Goal: Task Accomplishment & Management: Manage account settings

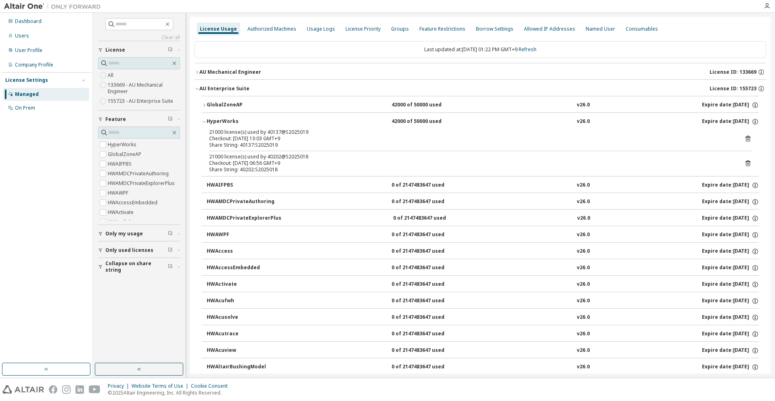
click at [239, 75] on div "AU Mechanical Engineer" at bounding box center [230, 72] width 62 height 6
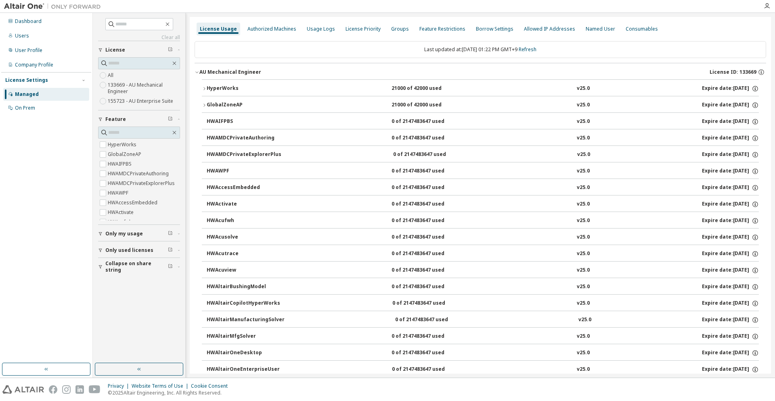
click at [232, 88] on div "HyperWorks" at bounding box center [243, 88] width 73 height 7
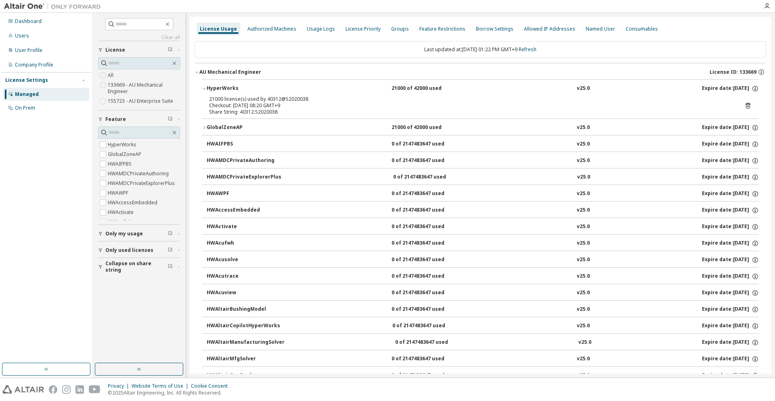
click at [232, 88] on div "HyperWorks" at bounding box center [243, 88] width 73 height 7
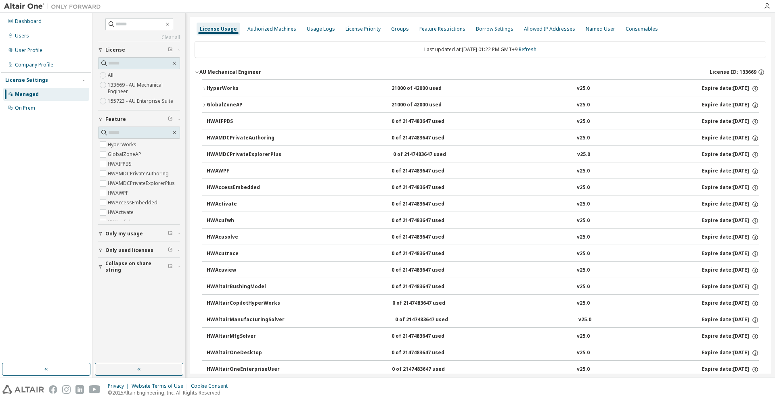
click at [232, 88] on div "HyperWorks" at bounding box center [243, 88] width 73 height 7
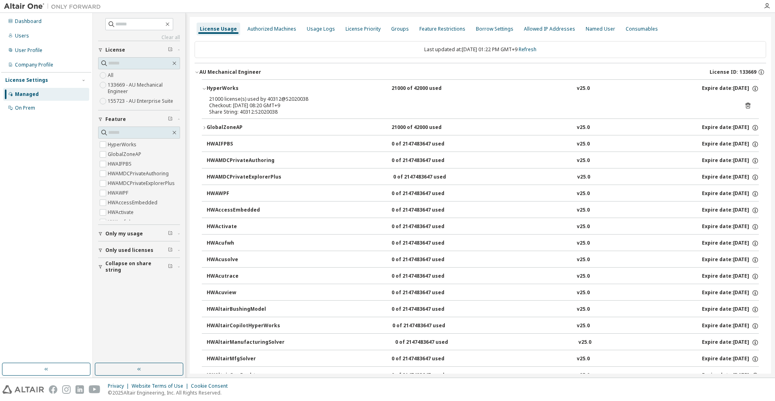
click at [232, 88] on div "HyperWorks" at bounding box center [243, 88] width 73 height 7
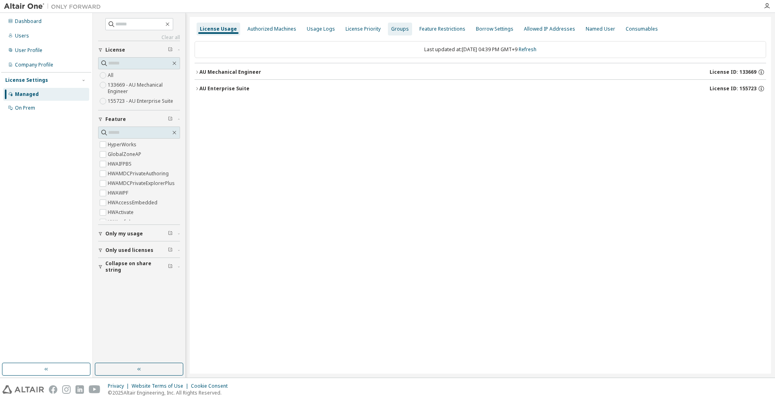
click at [393, 32] on div "Groups" at bounding box center [400, 29] width 18 height 6
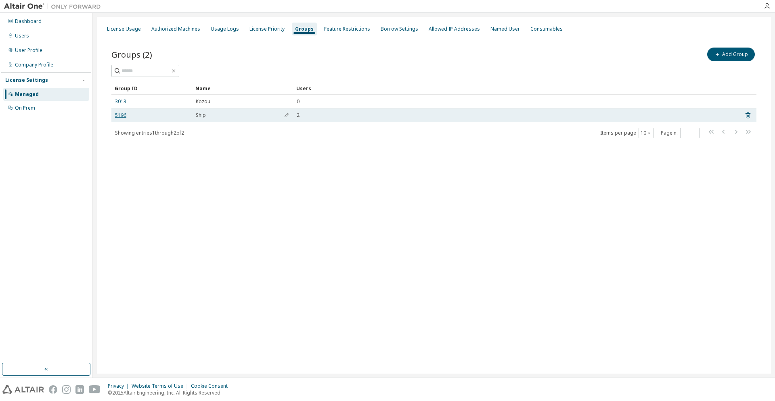
click at [122, 116] on link "5196" at bounding box center [120, 115] width 11 height 6
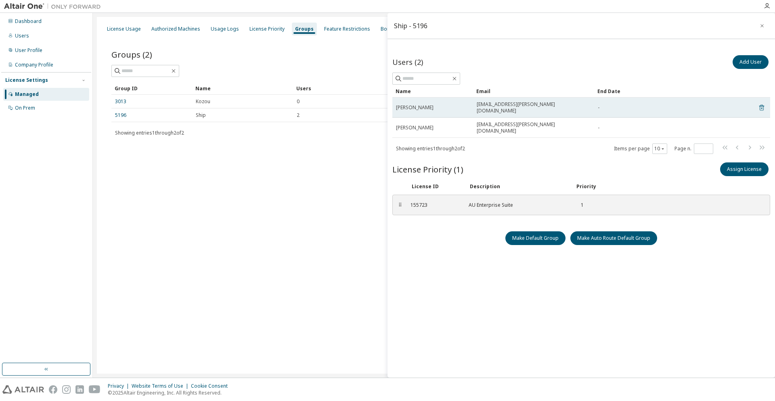
click at [764, 103] on icon at bounding box center [761, 108] width 7 height 10
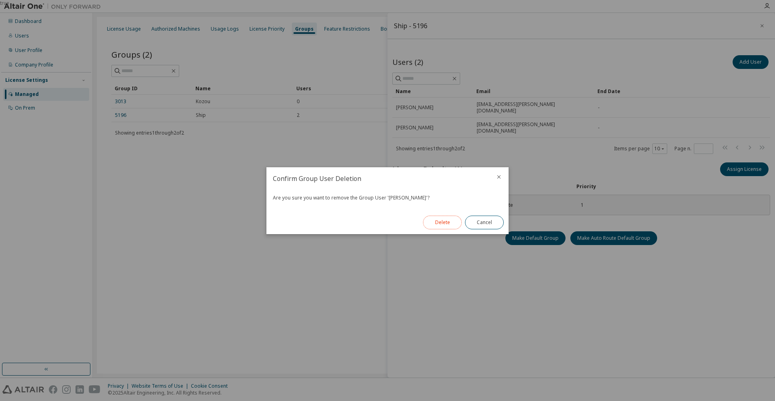
click at [430, 225] on button "Delete" at bounding box center [442, 223] width 39 height 14
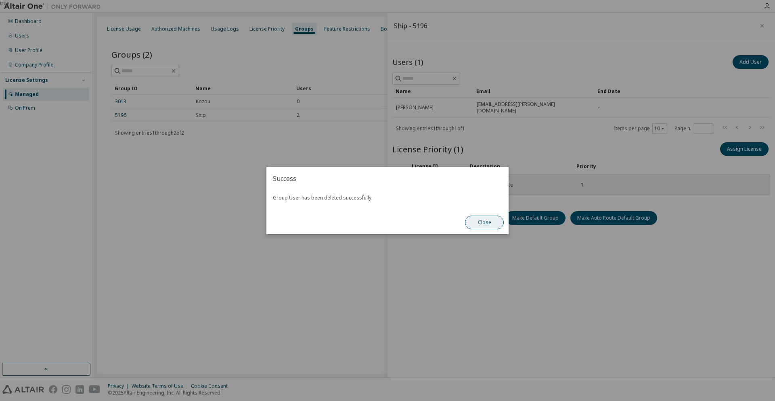
click at [485, 222] on button "Close" at bounding box center [484, 223] width 39 height 14
